Goal: Navigation & Orientation: Find specific page/section

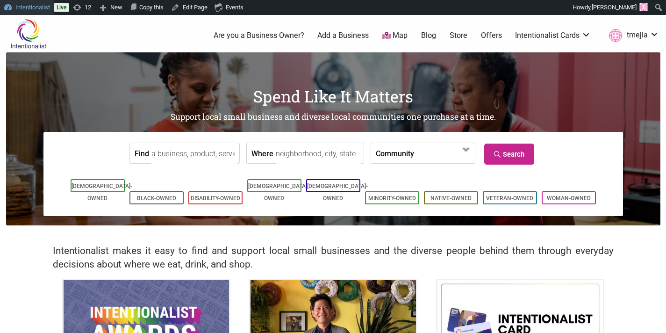
click at [42, 9] on link "Intentionalist" at bounding box center [27, 7] width 54 height 15
click at [37, 19] on link "Dashboard" at bounding box center [37, 24] width 75 height 12
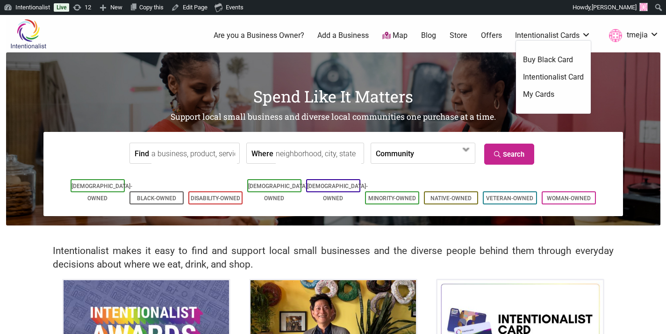
click at [549, 75] on link "Intentionalist Card" at bounding box center [553, 77] width 61 height 10
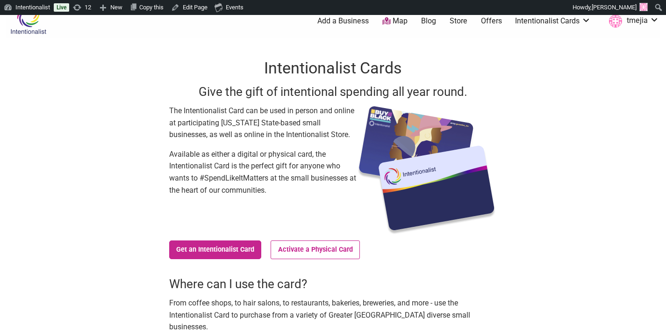
scroll to position [216, 0]
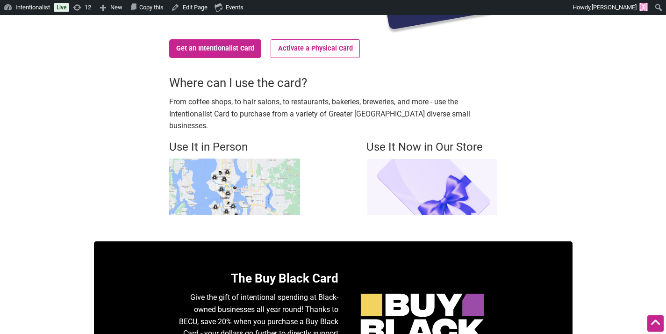
click at [239, 171] on img at bounding box center [234, 186] width 131 height 57
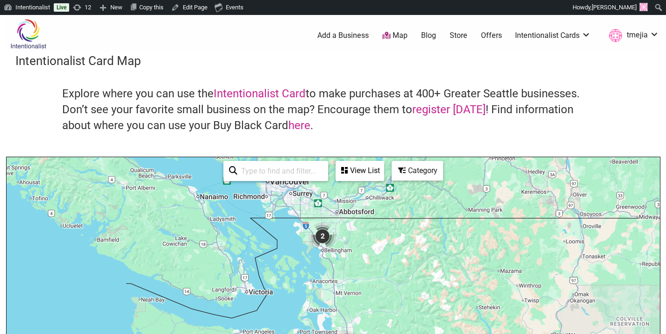
click at [409, 171] on div "Category" at bounding box center [418, 171] width 50 height 18
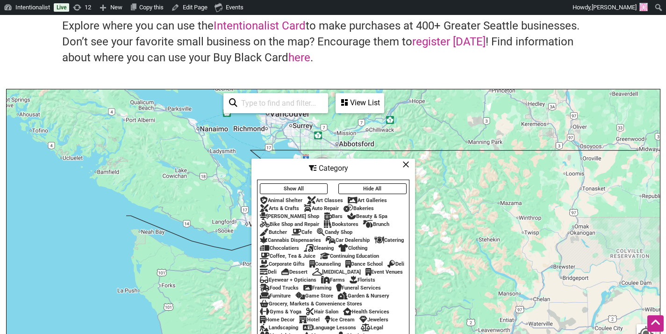
scroll to position [29, 0]
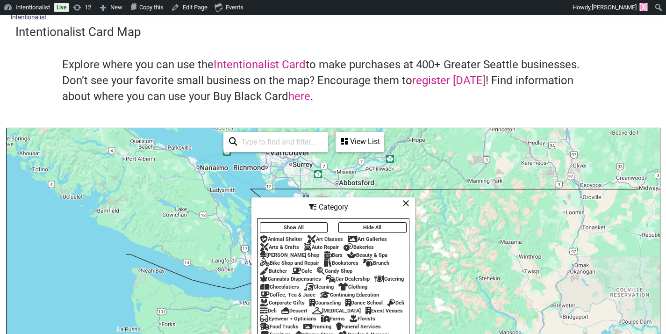
click at [373, 145] on div "View List" at bounding box center [360, 142] width 47 height 18
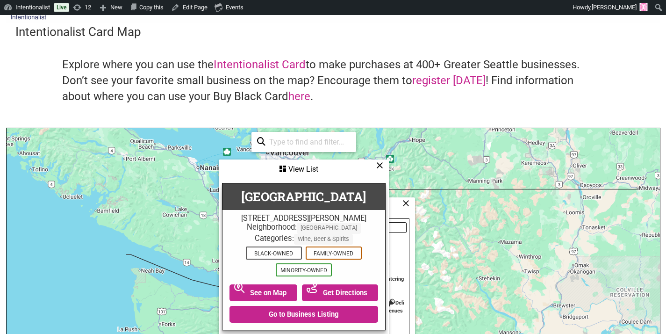
click at [378, 165] on icon at bounding box center [379, 165] width 7 height 0
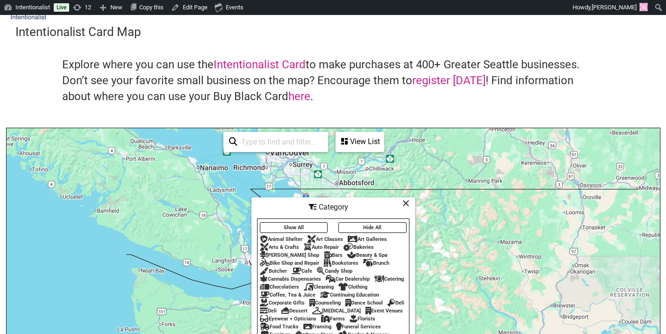
click at [404, 203] on icon at bounding box center [406, 203] width 7 height 0
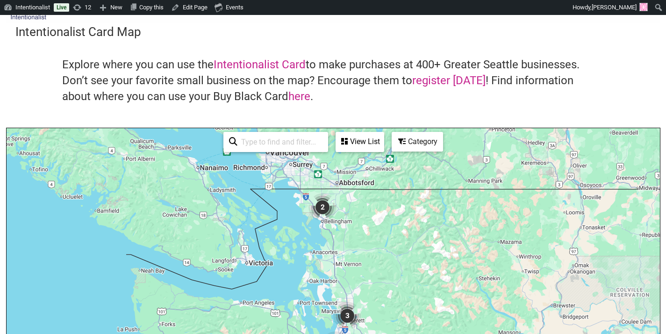
click at [406, 144] on div "Category" at bounding box center [418, 142] width 50 height 18
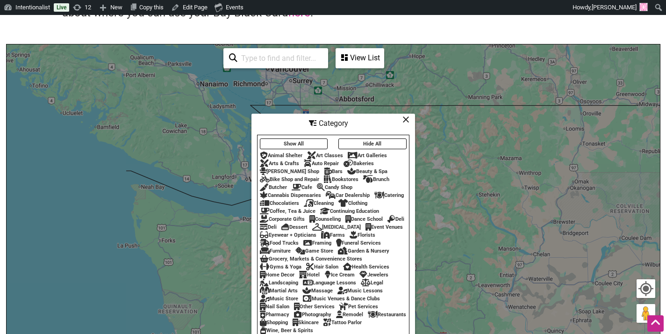
scroll to position [26, 0]
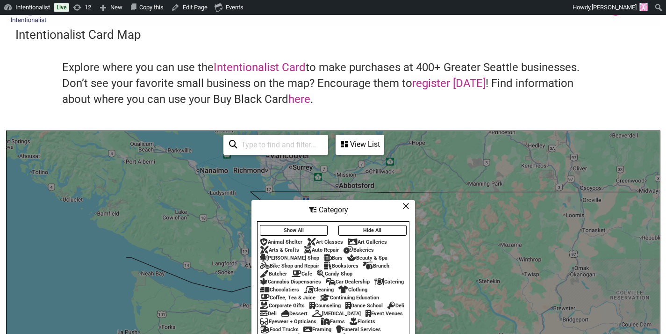
click at [406, 206] on icon at bounding box center [406, 206] width 7 height 0
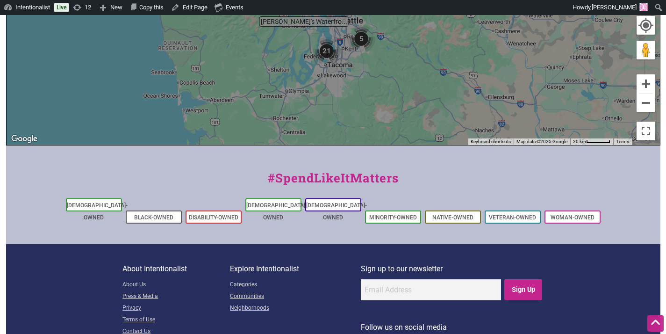
scroll to position [410, 0]
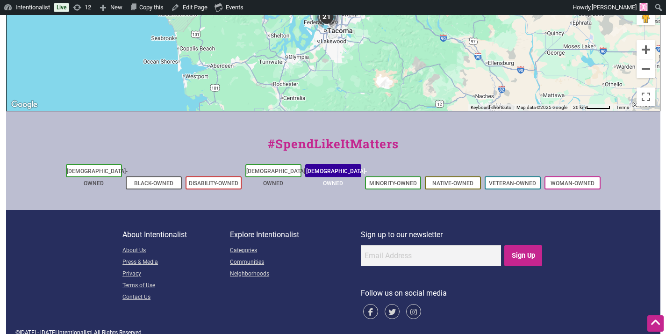
click at [337, 174] on li "[DEMOGRAPHIC_DATA]-Owned" at bounding box center [333, 170] width 56 height 13
click at [274, 171] on link "[DEMOGRAPHIC_DATA]-Owned" at bounding box center [276, 177] width 61 height 19
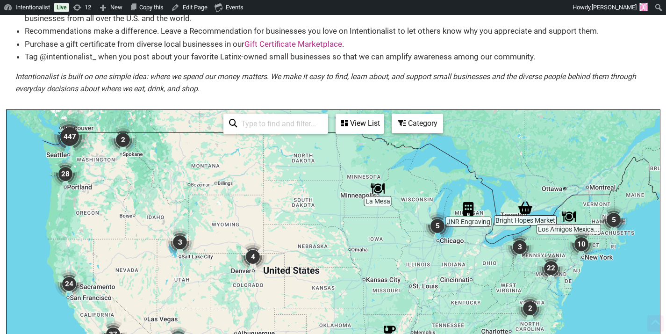
scroll to position [159, 0]
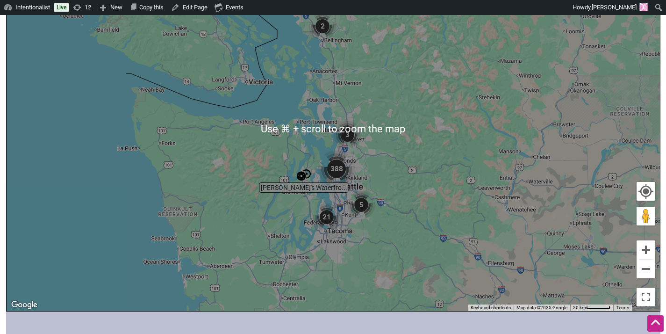
scroll to position [137, 0]
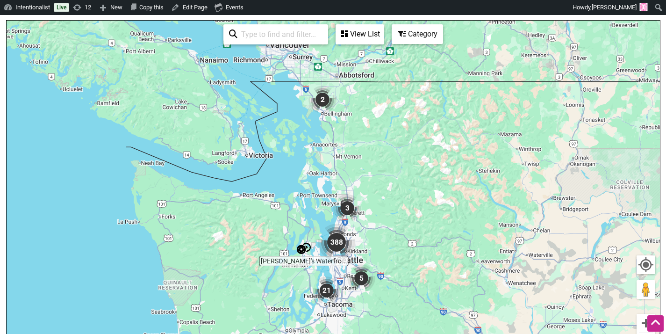
click at [363, 38] on div "View List" at bounding box center [360, 34] width 47 height 18
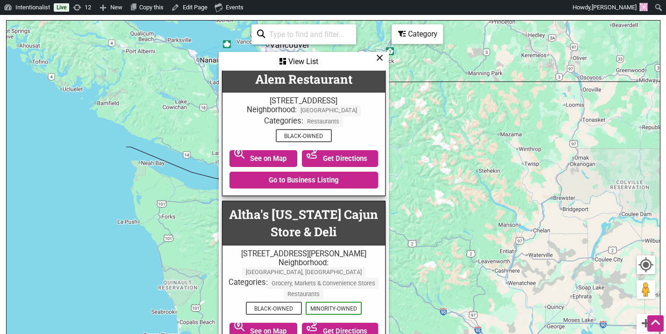
scroll to position [1095, 0]
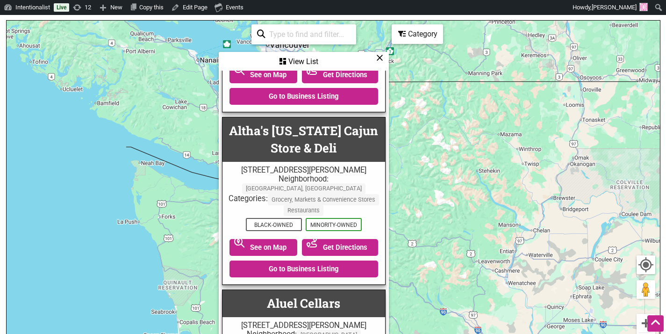
click at [380, 63] on div "View List" at bounding box center [304, 62] width 168 height 18
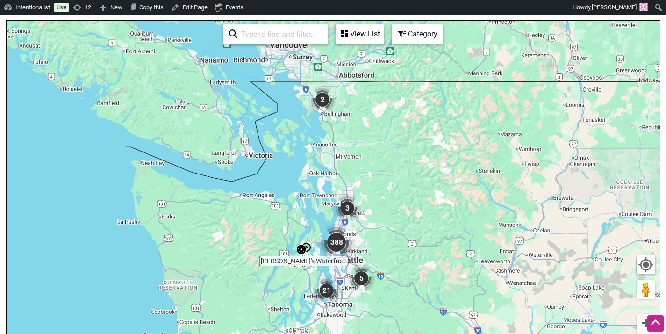
click at [403, 32] on icon at bounding box center [401, 33] width 7 height 7
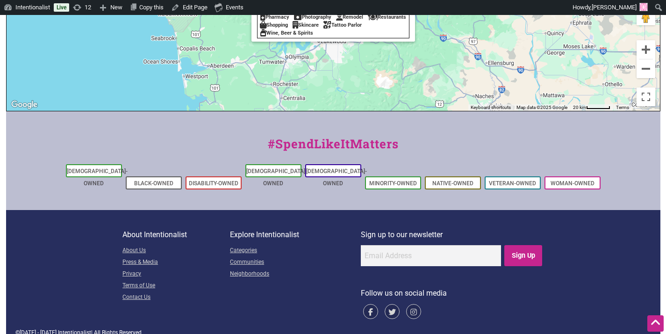
scroll to position [210, 0]
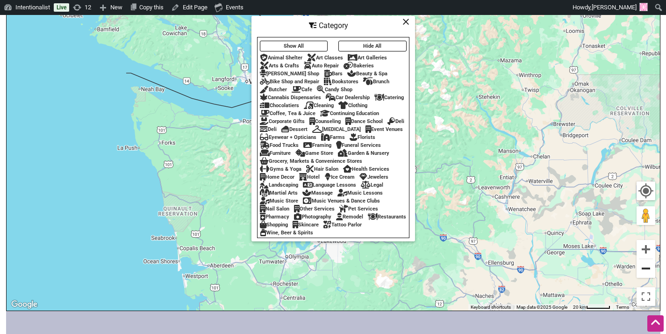
click at [643, 269] on button "Zoom out" at bounding box center [646, 268] width 19 height 19
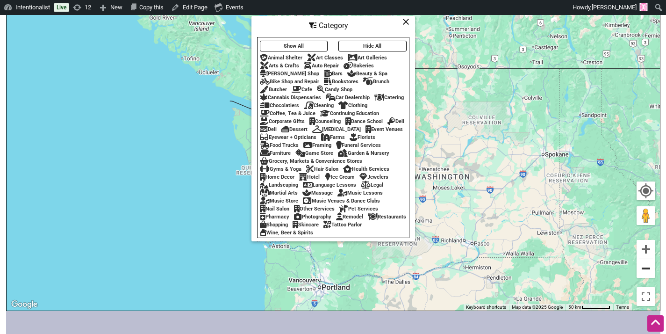
click at [642, 269] on button "Zoom out" at bounding box center [646, 268] width 19 height 19
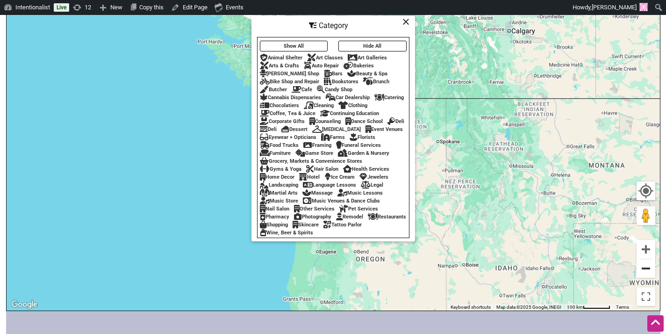
click at [642, 269] on button "Zoom out" at bounding box center [646, 268] width 19 height 19
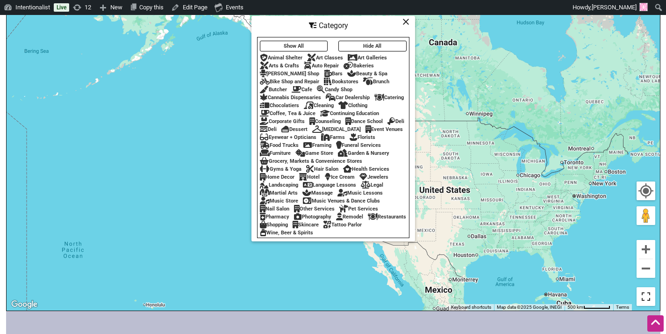
click at [651, 296] on button "Toggle fullscreen view" at bounding box center [646, 296] width 20 height 20
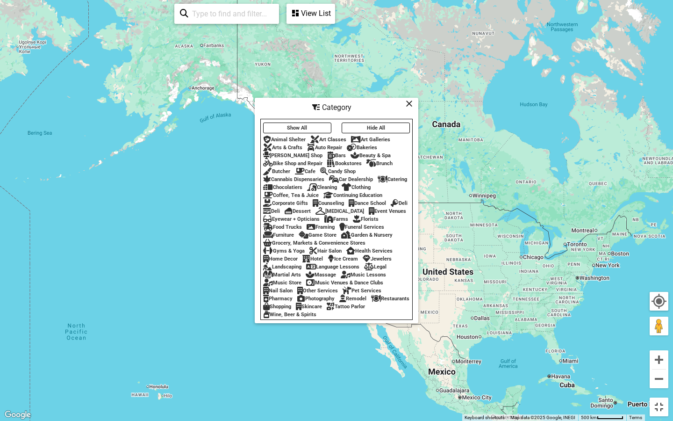
click at [660, 333] on button "Toggle fullscreen view" at bounding box center [659, 407] width 20 height 20
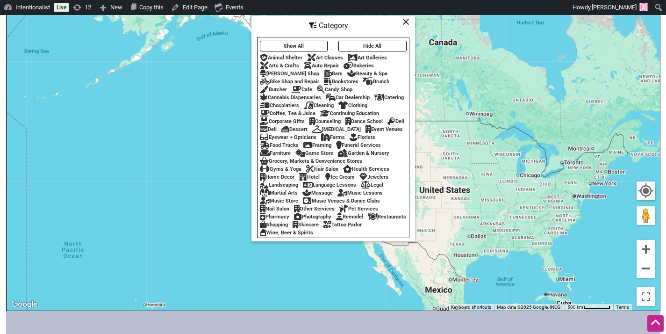
click at [404, 22] on icon at bounding box center [406, 22] width 7 height 0
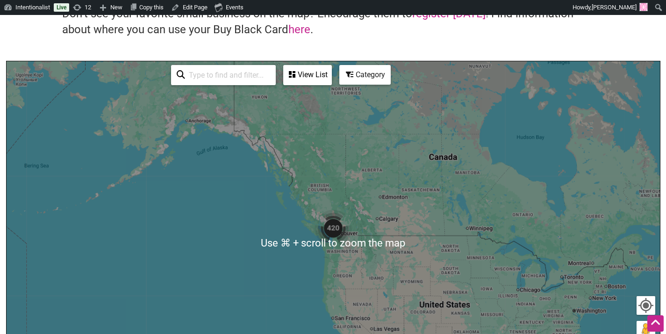
scroll to position [67, 0]
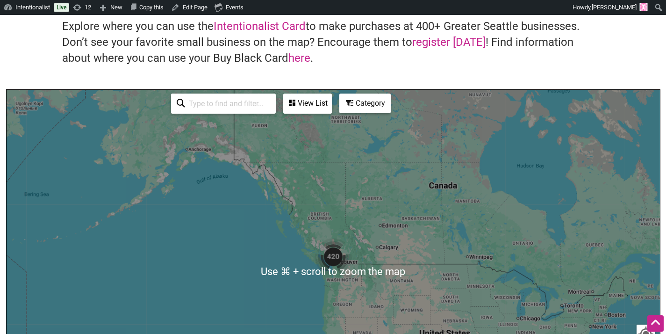
click at [380, 104] on div "Category" at bounding box center [365, 103] width 50 height 18
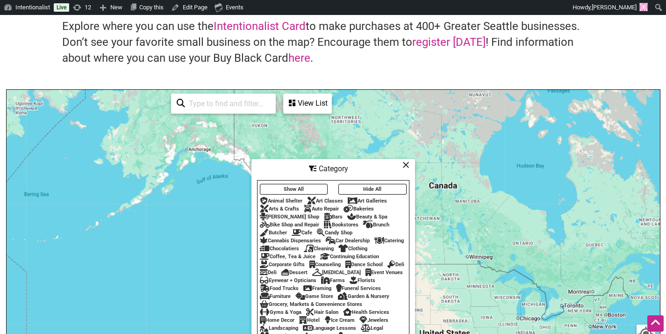
drag, startPoint x: 403, startPoint y: 165, endPoint x: 349, endPoint y: 126, distance: 65.7
click at [403, 165] on icon at bounding box center [406, 165] width 7 height 0
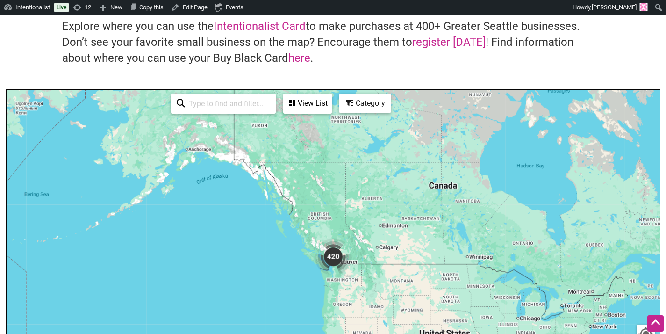
click at [318, 109] on div "View List" at bounding box center [307, 103] width 47 height 18
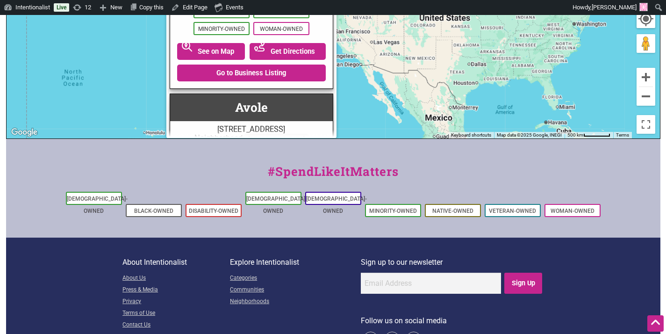
scroll to position [331, 0]
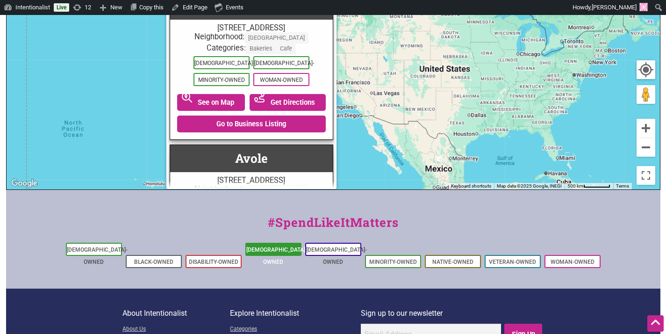
click at [275, 243] on li "[DEMOGRAPHIC_DATA]-Owned" at bounding box center [273, 249] width 56 height 13
click at [273, 249] on link "[DEMOGRAPHIC_DATA]-Owned" at bounding box center [276, 255] width 61 height 19
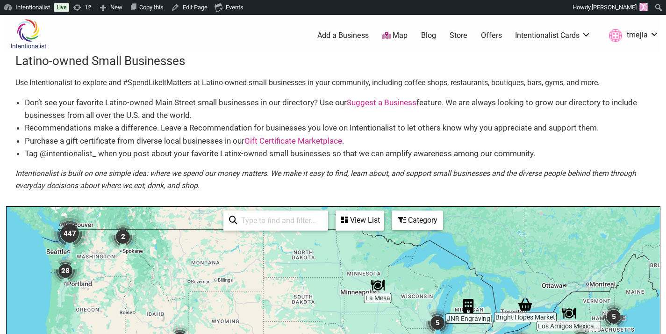
click at [67, 230] on img "447" at bounding box center [69, 233] width 37 height 37
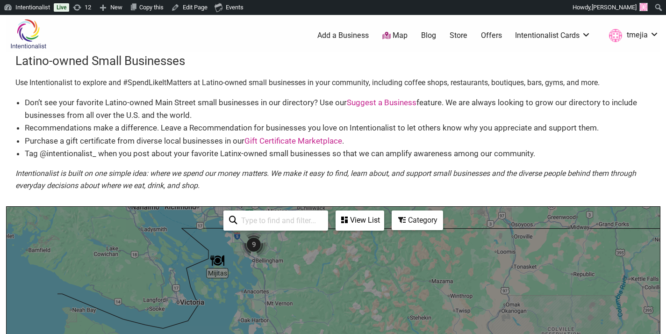
scroll to position [189, 0]
